Goal: Information Seeking & Learning: Learn about a topic

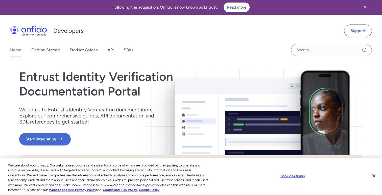
click at [218, 45] on div "Home Getting Started Product Guides API SDKs" at bounding box center [191, 50] width 382 height 14
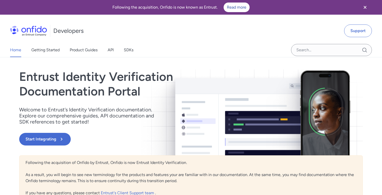
click at [366, 7] on icon "Close banner" at bounding box center [365, 7] width 3 height 3
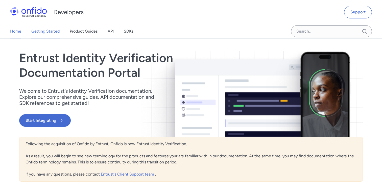
click at [53, 31] on link "Getting Started" at bounding box center [45, 31] width 28 height 14
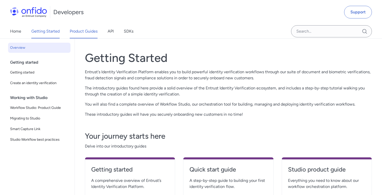
click at [78, 36] on link "Product Guides" at bounding box center [84, 31] width 28 height 14
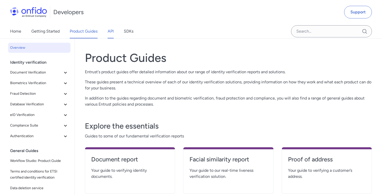
click at [111, 35] on link "API" at bounding box center [111, 31] width 6 height 14
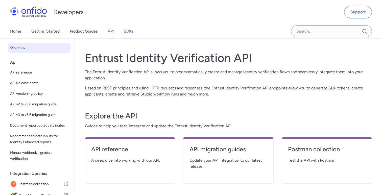
click at [132, 36] on link "SDKs" at bounding box center [129, 31] width 10 height 14
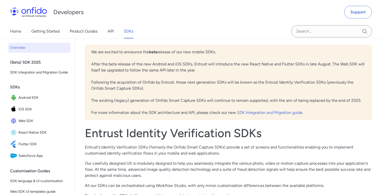
click at [10, 31] on div "Home Getting Started Product Guides API SDKs" at bounding box center [77, 31] width 154 height 14
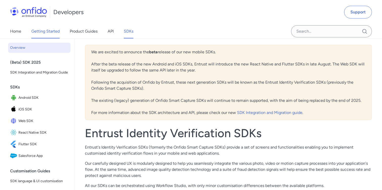
click at [48, 29] on link "Getting Started" at bounding box center [45, 31] width 28 height 14
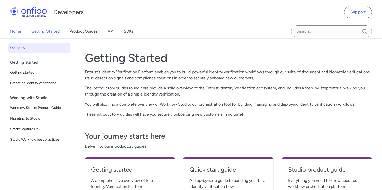
click at [19, 30] on link "Home" at bounding box center [15, 31] width 11 height 14
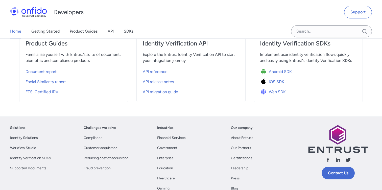
scroll to position [188, 0]
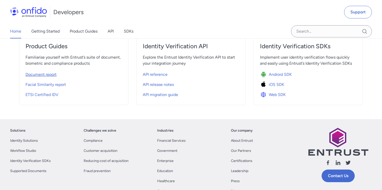
click at [32, 74] on span "Document report" at bounding box center [41, 75] width 31 height 6
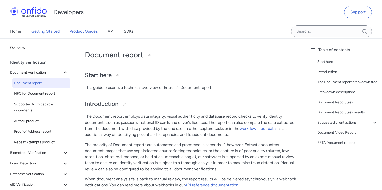
click at [54, 31] on link "Getting Started" at bounding box center [45, 31] width 28 height 14
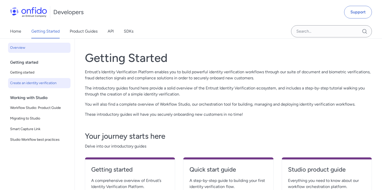
click at [32, 85] on span "Create an identity verification" at bounding box center [39, 83] width 58 height 6
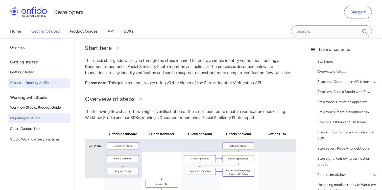
scroll to position [35, 0]
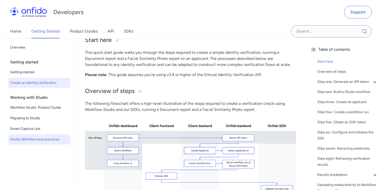
click at [26, 144] on link "Studio Workflow best practices" at bounding box center [39, 139] width 62 height 10
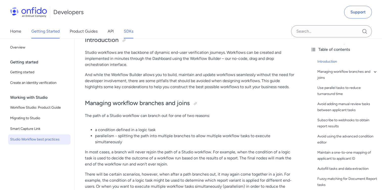
click at [128, 32] on link "SDKs" at bounding box center [129, 31] width 10 height 14
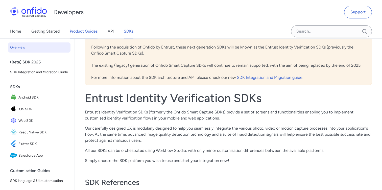
click at [89, 33] on link "Product Guides" at bounding box center [84, 31] width 28 height 14
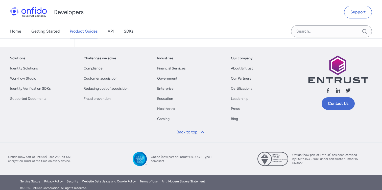
scroll to position [159, 0]
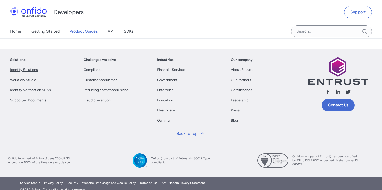
click at [27, 71] on link "Identity Solutions" at bounding box center [24, 70] width 28 height 6
